Goal: Check status: Check status

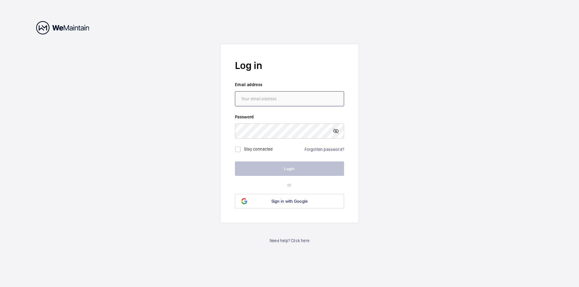
type input "[EMAIL_ADDRESS][DOMAIN_NAME]"
click at [296, 170] on button "Login" at bounding box center [289, 169] width 109 height 14
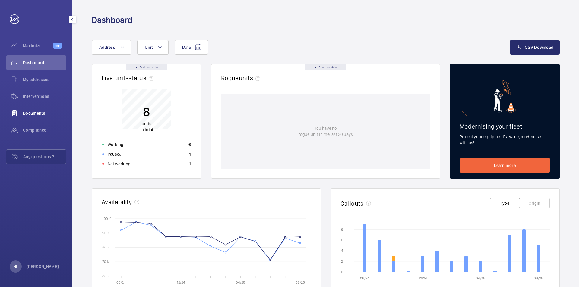
click at [40, 113] on span "Documents" at bounding box center [44, 113] width 43 height 6
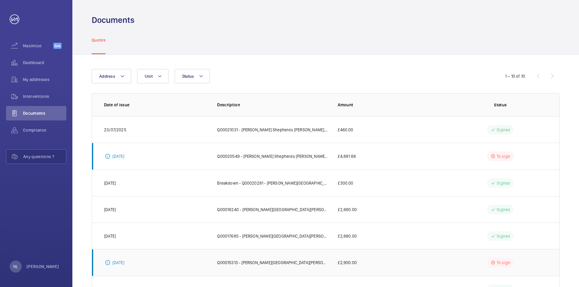
click at [310, 261] on p "Q00015313 - [PERSON_NAME][GEOGRAPHIC_DATA][PERSON_NAME], - [PERSON_NAME] Hospit…" at bounding box center [272, 263] width 111 height 6
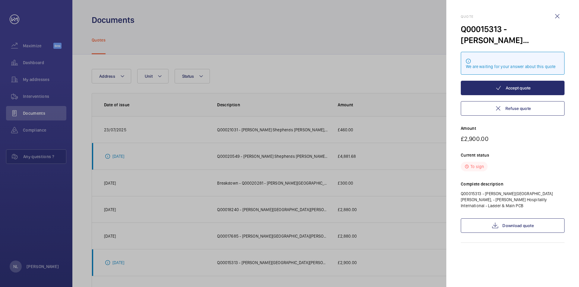
click at [414, 198] on div at bounding box center [289, 143] width 579 height 287
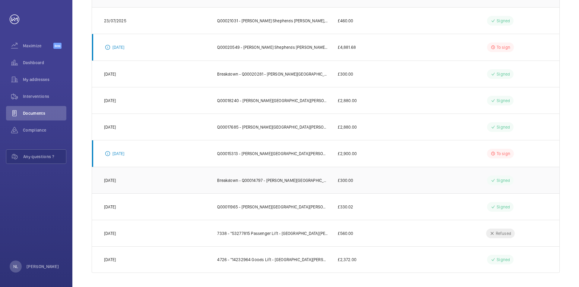
scroll to position [109, 0]
click at [31, 43] on span "Maximize" at bounding box center [38, 46] width 30 height 6
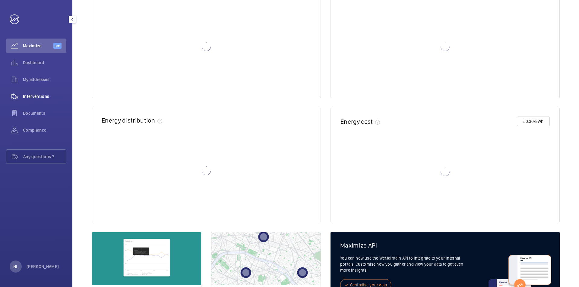
click at [32, 94] on span "Interventions" at bounding box center [44, 96] width 43 height 6
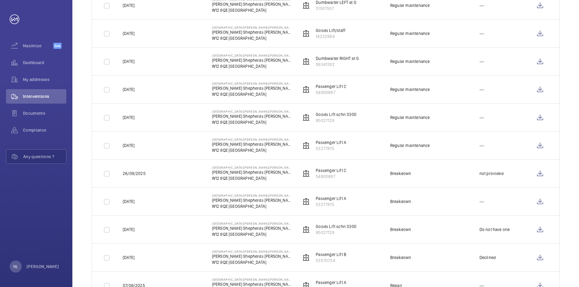
scroll to position [181, 0]
click at [41, 46] on span "Maximize" at bounding box center [38, 46] width 30 height 6
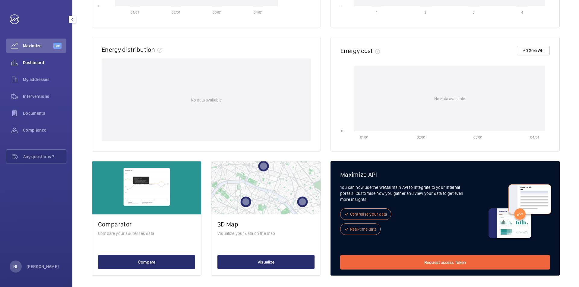
click at [40, 64] on span "Dashboard" at bounding box center [44, 63] width 43 height 6
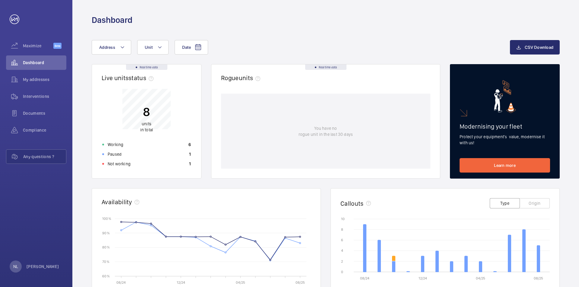
drag, startPoint x: 173, startPoint y: 112, endPoint x: 148, endPoint y: 114, distance: 24.5
click at [148, 114] on p "8" at bounding box center [146, 111] width 13 height 15
click at [141, 123] on p "units in total" at bounding box center [146, 127] width 13 height 12
click at [121, 164] on p "Not working" at bounding box center [119, 164] width 23 height 6
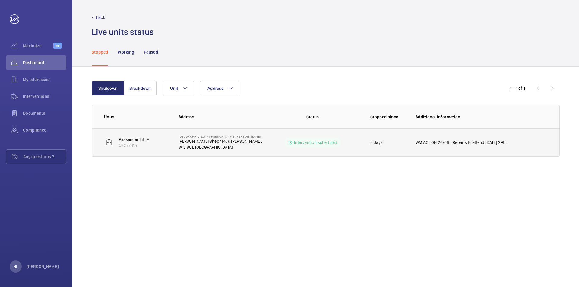
click at [320, 144] on p "Intervention scheduled" at bounding box center [315, 143] width 43 height 6
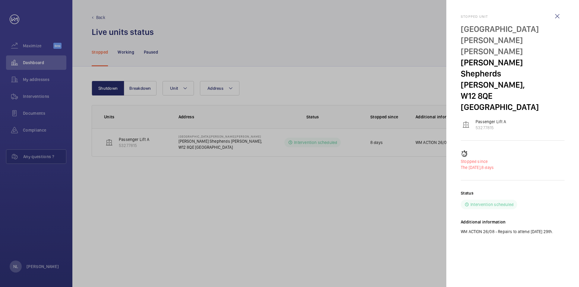
click at [353, 205] on div at bounding box center [289, 143] width 579 height 287
